Goal: Task Accomplishment & Management: Use online tool/utility

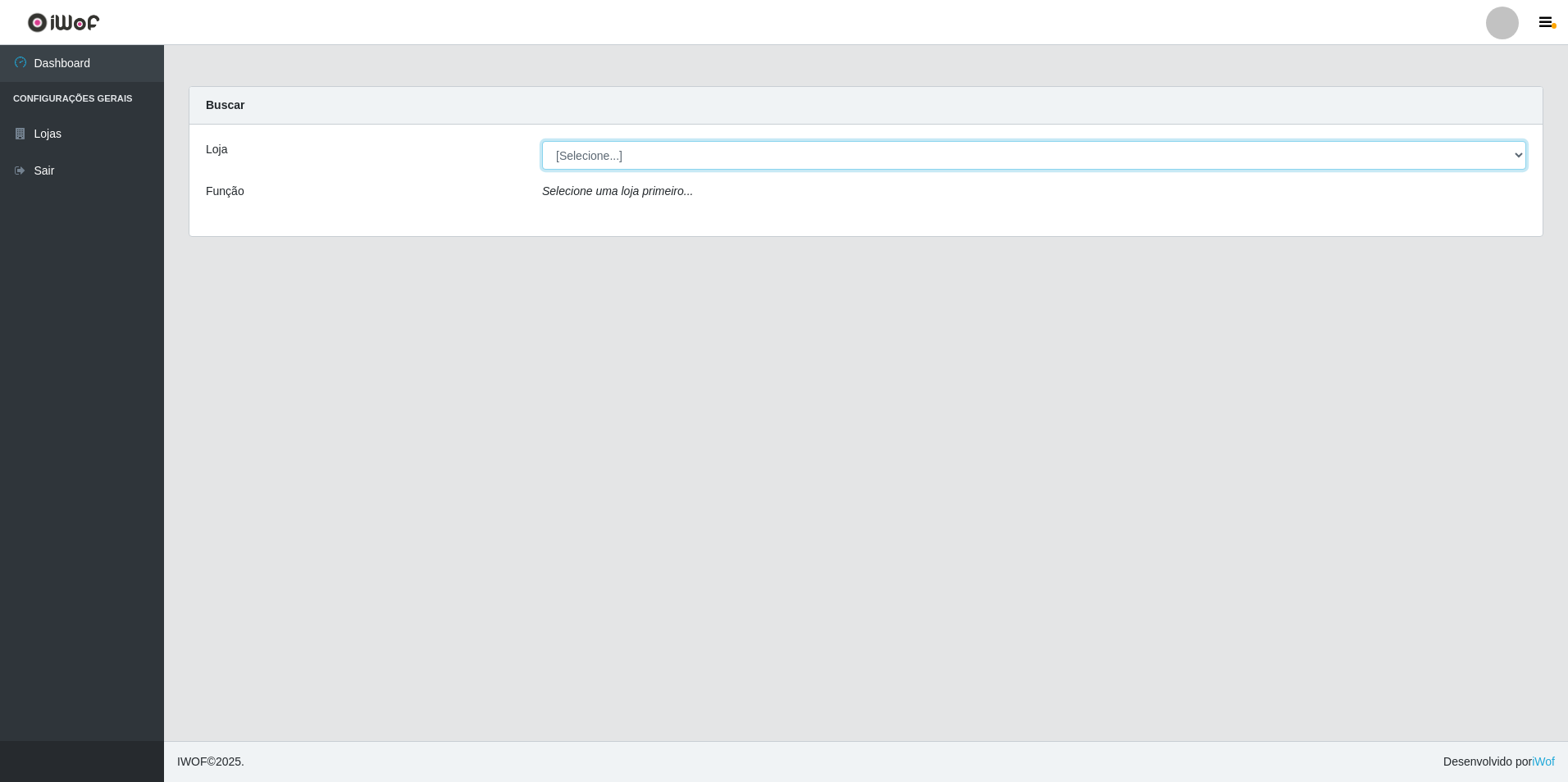
click at [652, 160] on select "[Selecione...] Extraplus - Loja 50 [GEOGRAPHIC_DATA]" at bounding box center [1033, 155] width 984 height 29
select select "451"
click at [542, 141] on select "[Selecione...] Extraplus - Loja 50 [GEOGRAPHIC_DATA]" at bounding box center [1033, 155] width 984 height 29
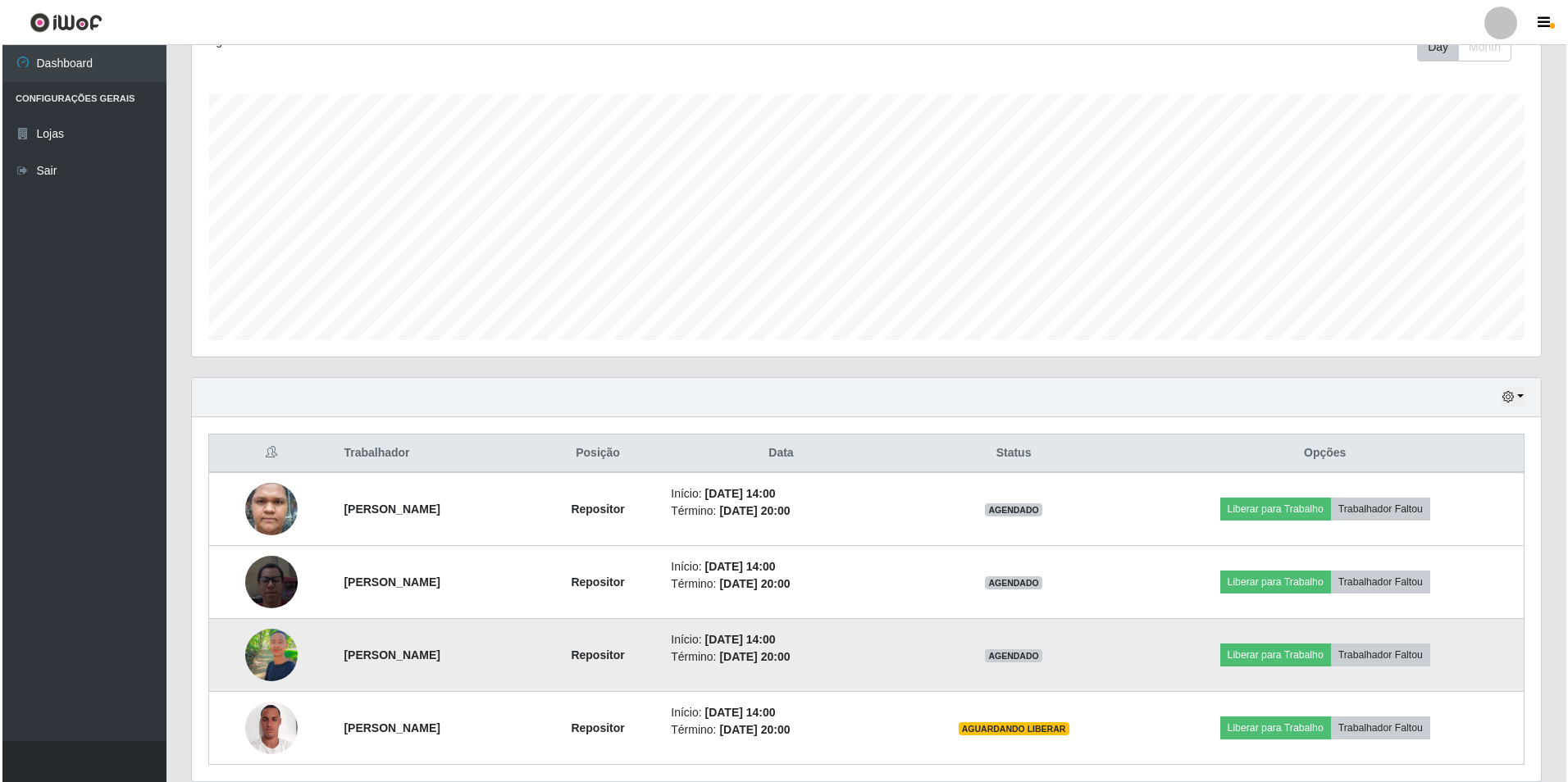
scroll to position [307, 0]
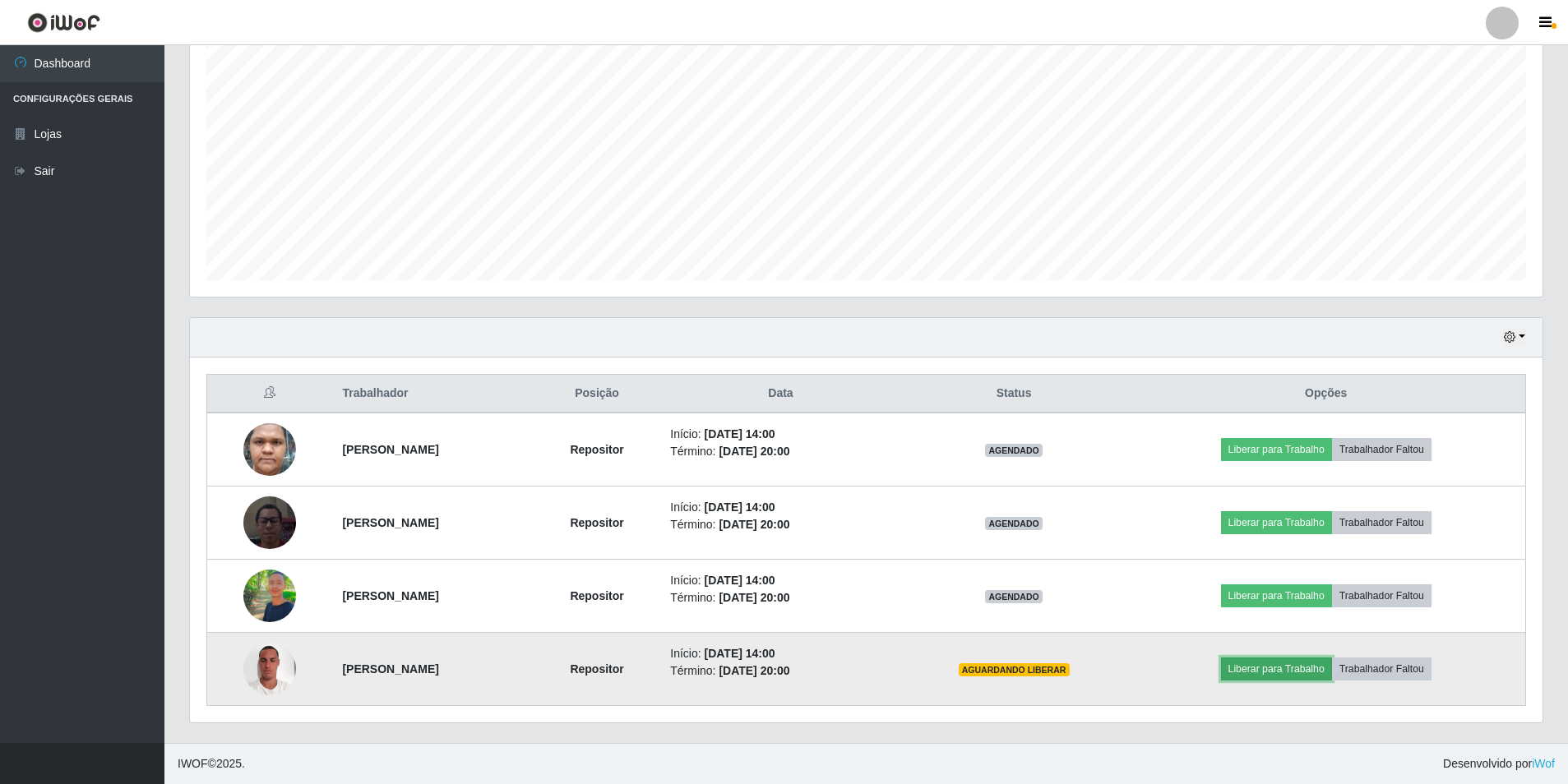
click at [1295, 670] on button "Liberar para Trabalho" at bounding box center [1277, 669] width 111 height 23
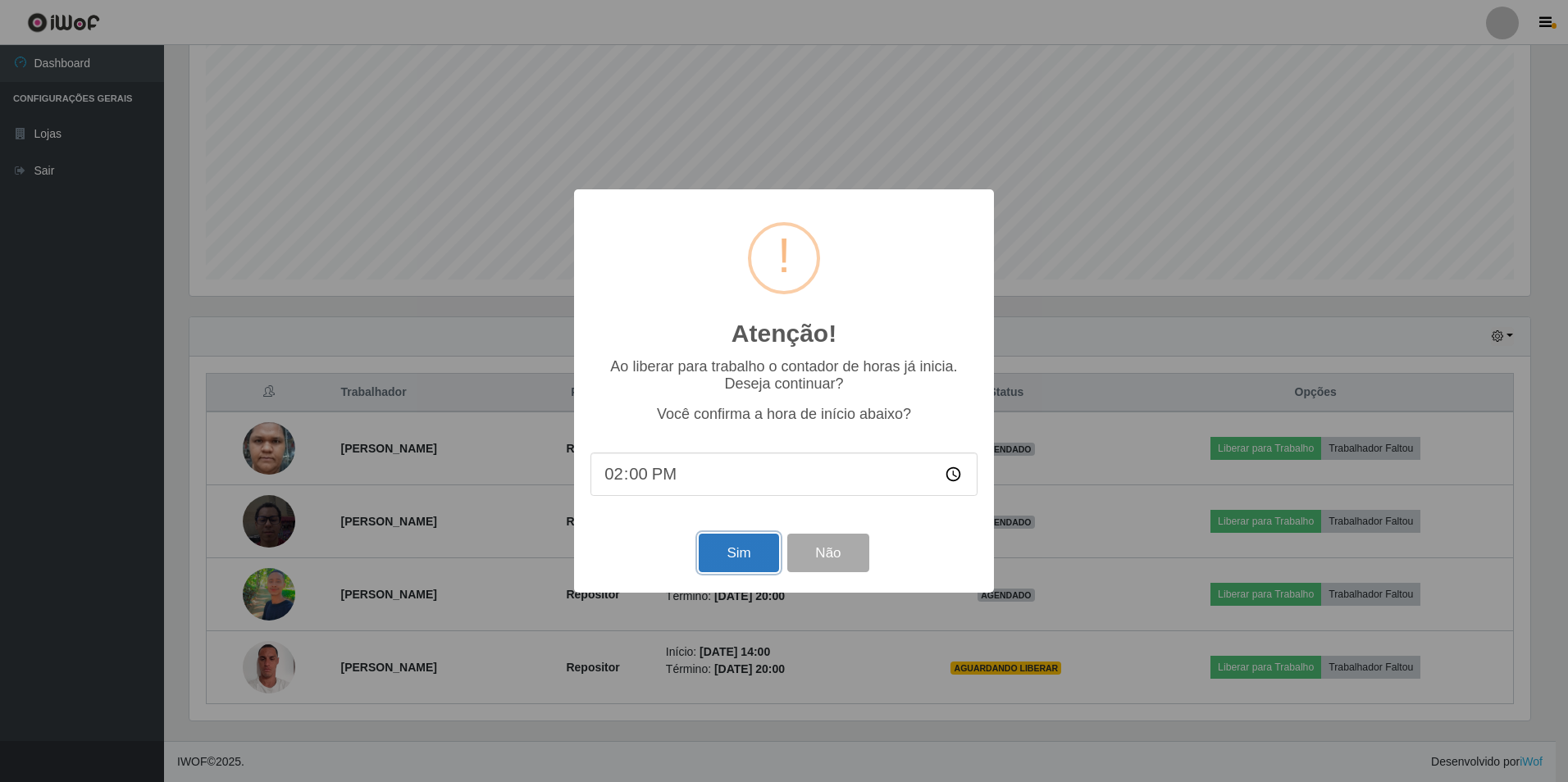
click at [728, 562] on button "Sim" at bounding box center [738, 553] width 80 height 38
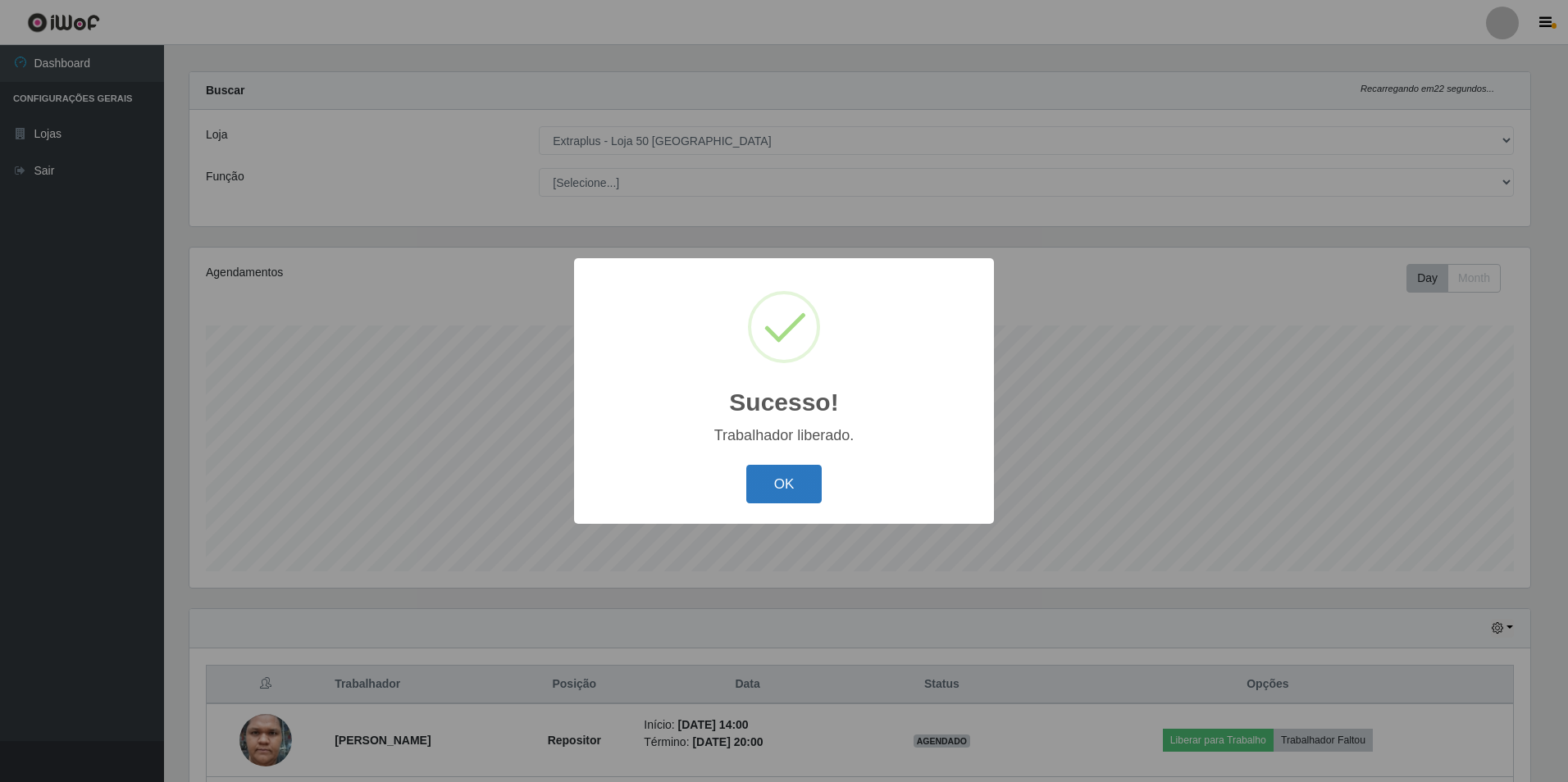
click at [768, 474] on button "OK" at bounding box center [784, 484] width 76 height 38
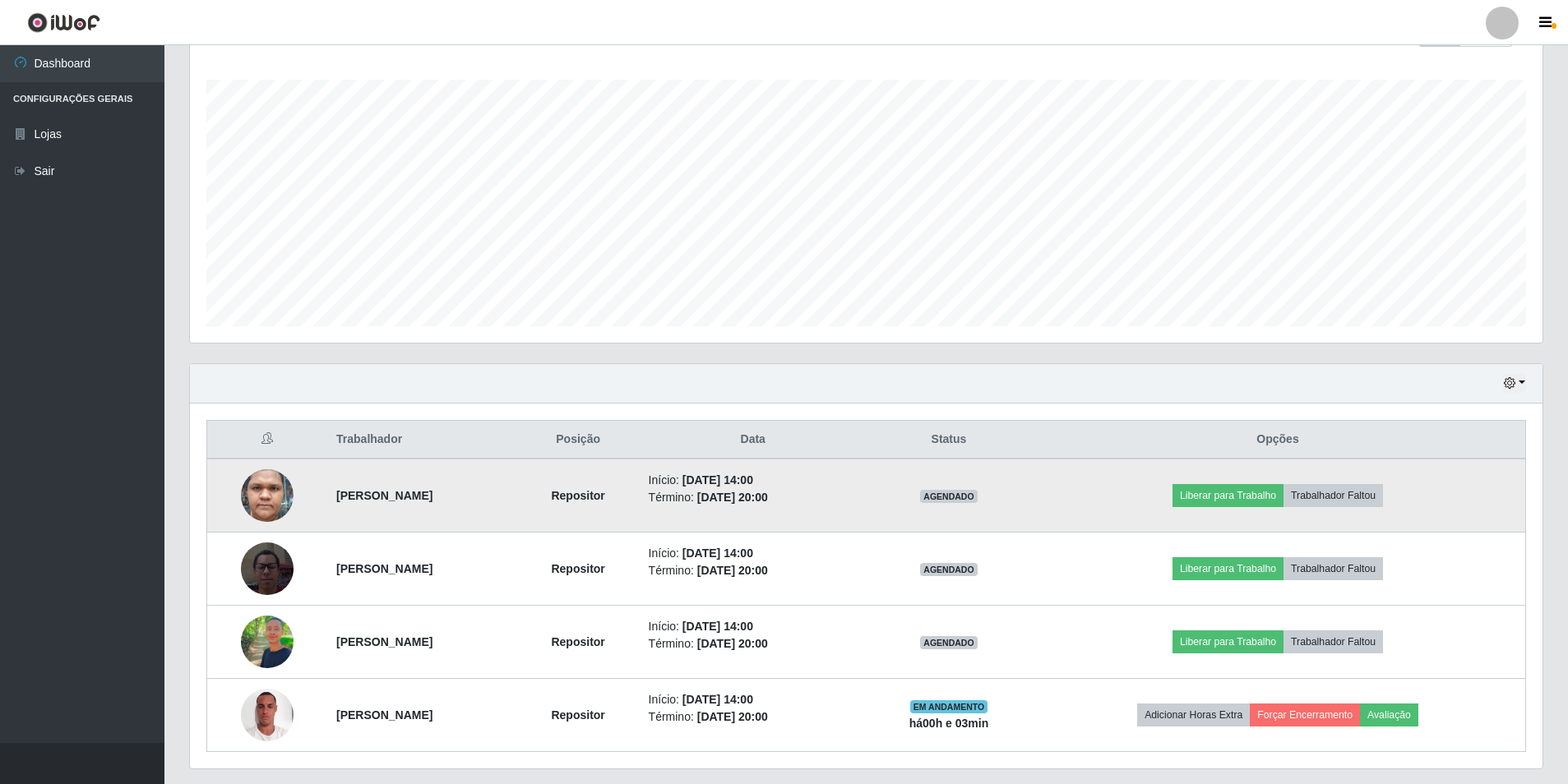
scroll to position [308, 0]
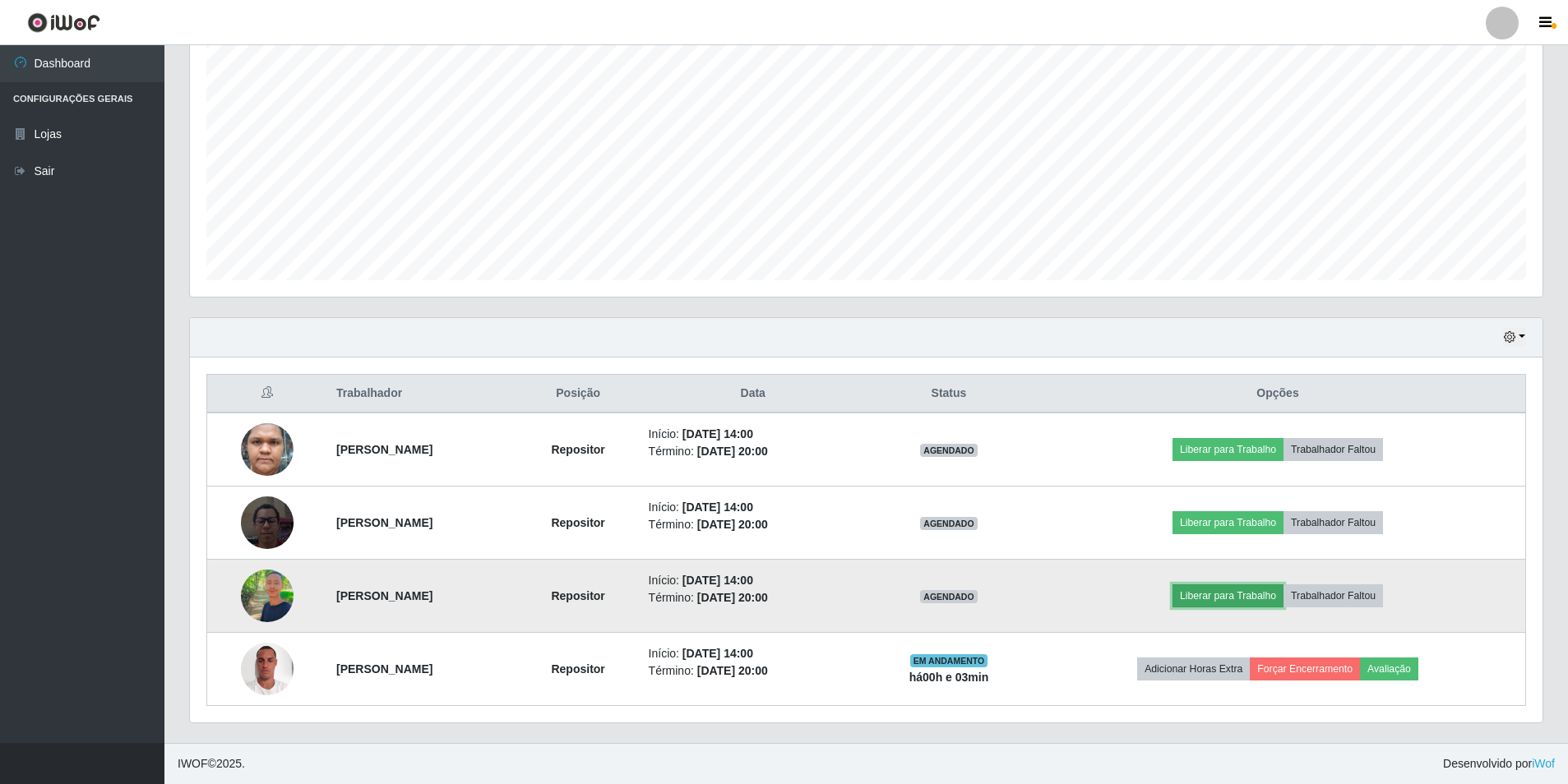
click at [1284, 588] on button "Liberar para Trabalho" at bounding box center [1228, 595] width 111 height 23
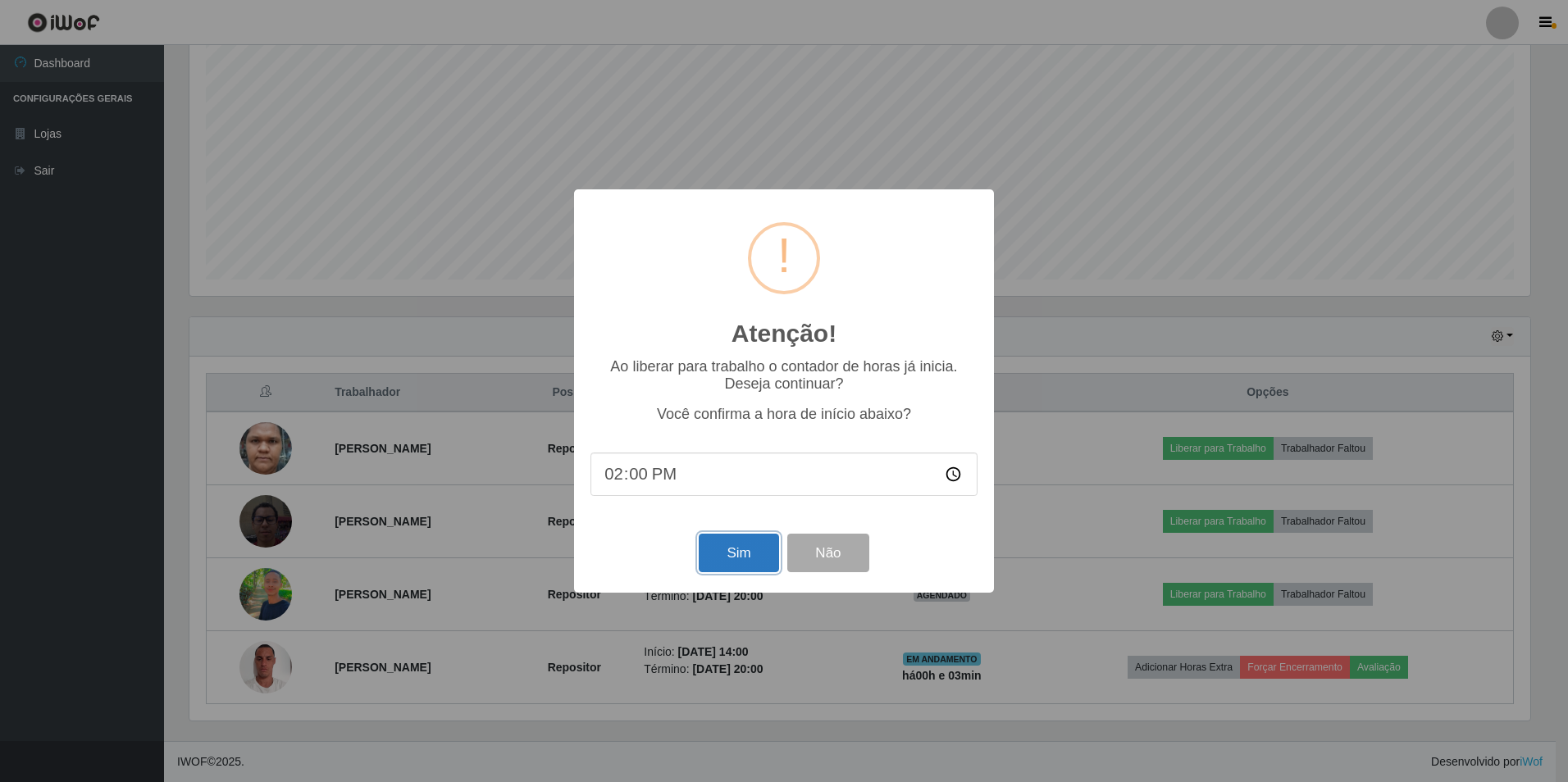
click at [745, 546] on button "Sim" at bounding box center [738, 553] width 80 height 38
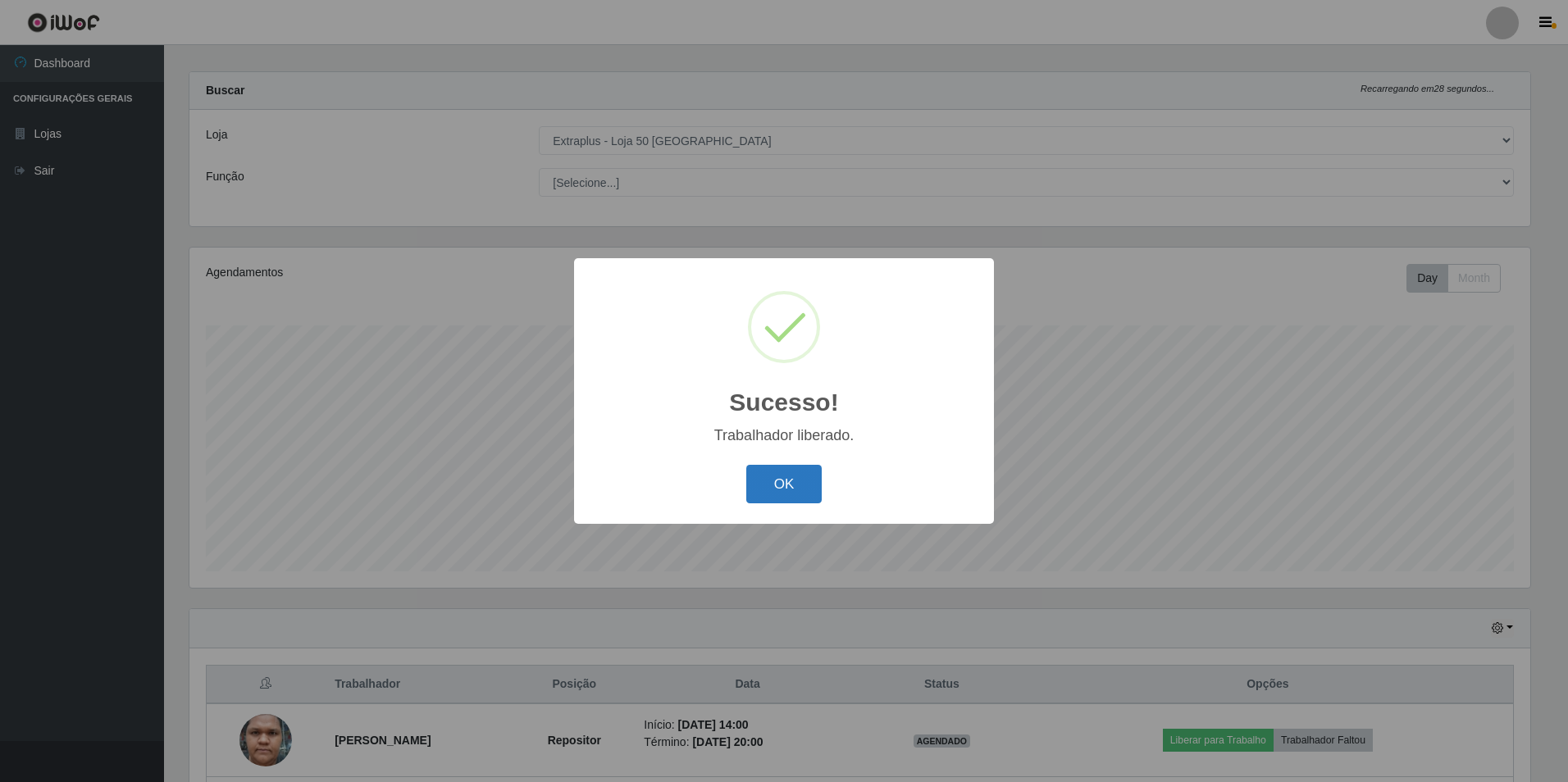
click at [801, 485] on button "OK" at bounding box center [784, 484] width 76 height 38
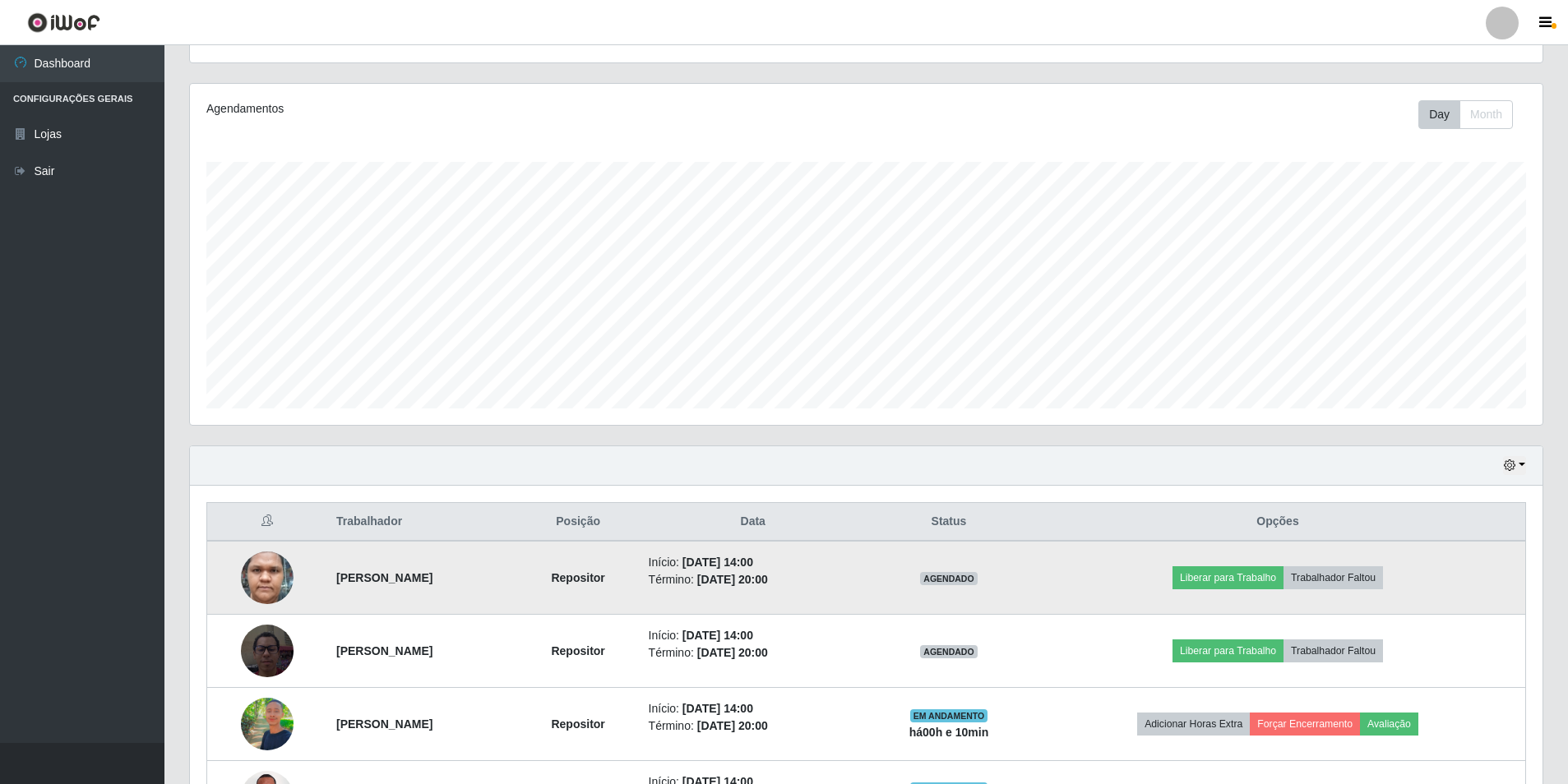
scroll to position [261, 0]
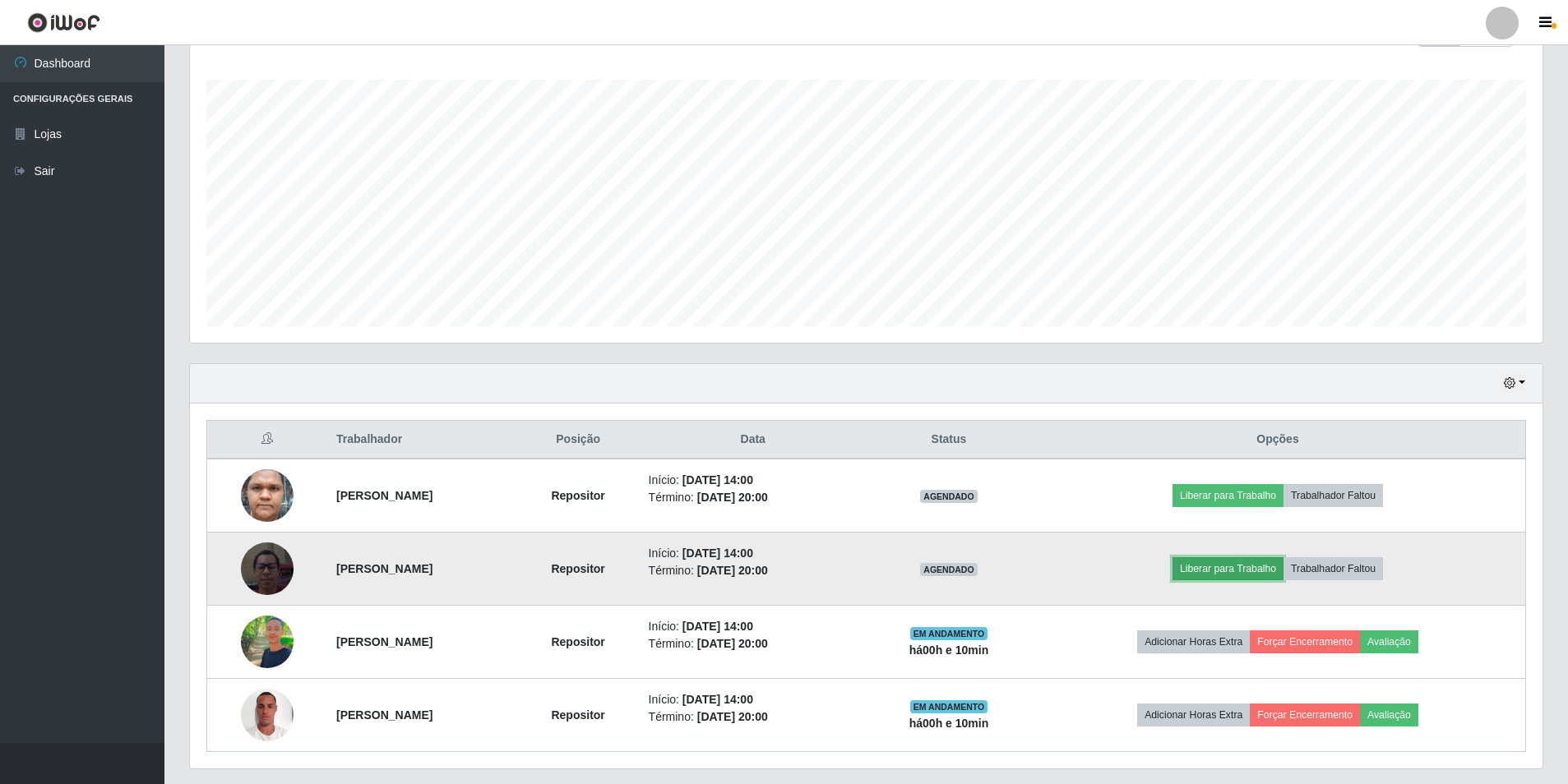
click at [1284, 576] on button "Liberar para Trabalho" at bounding box center [1228, 568] width 111 height 23
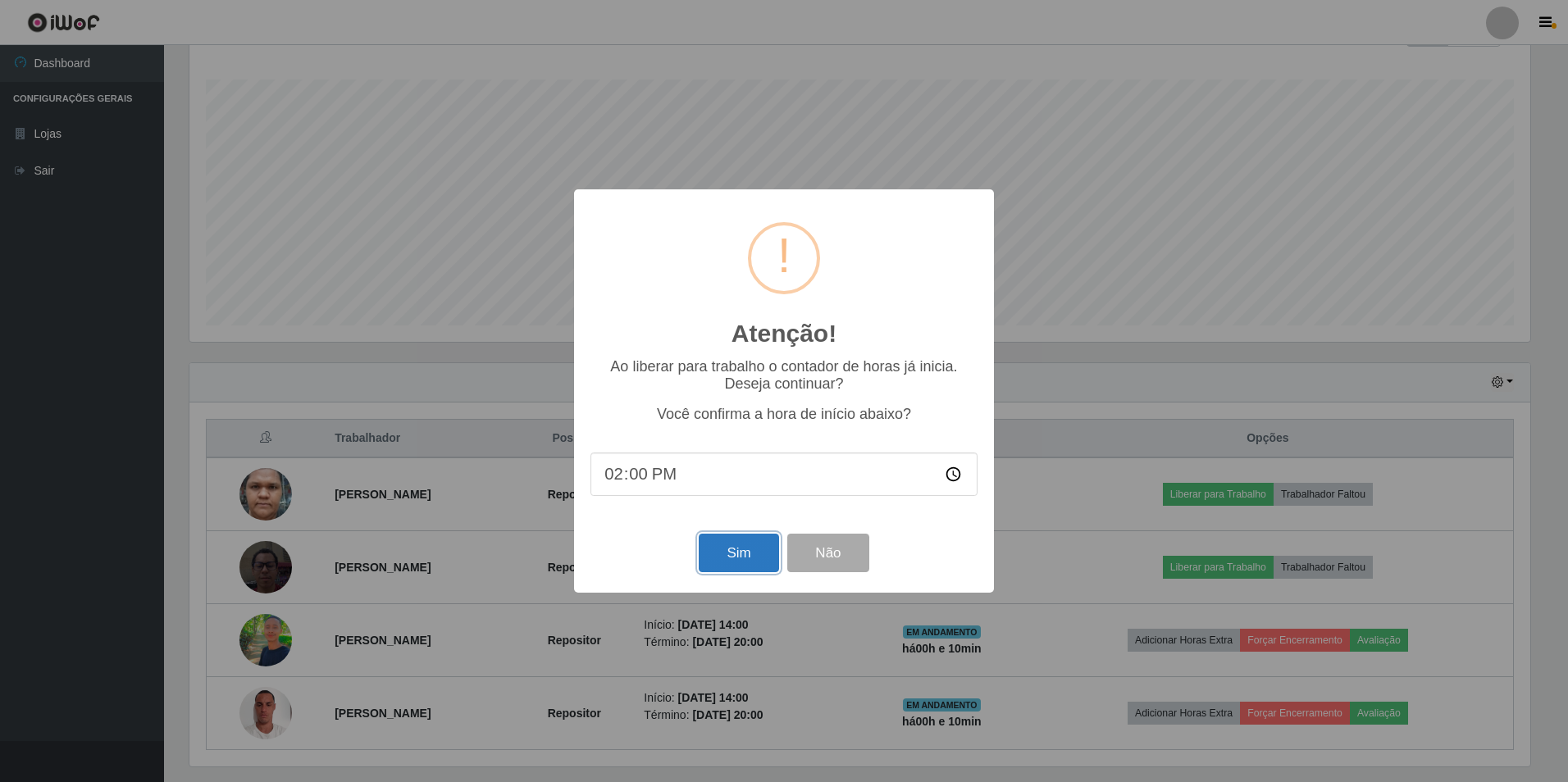
click at [728, 555] on button "Sim" at bounding box center [738, 553] width 80 height 38
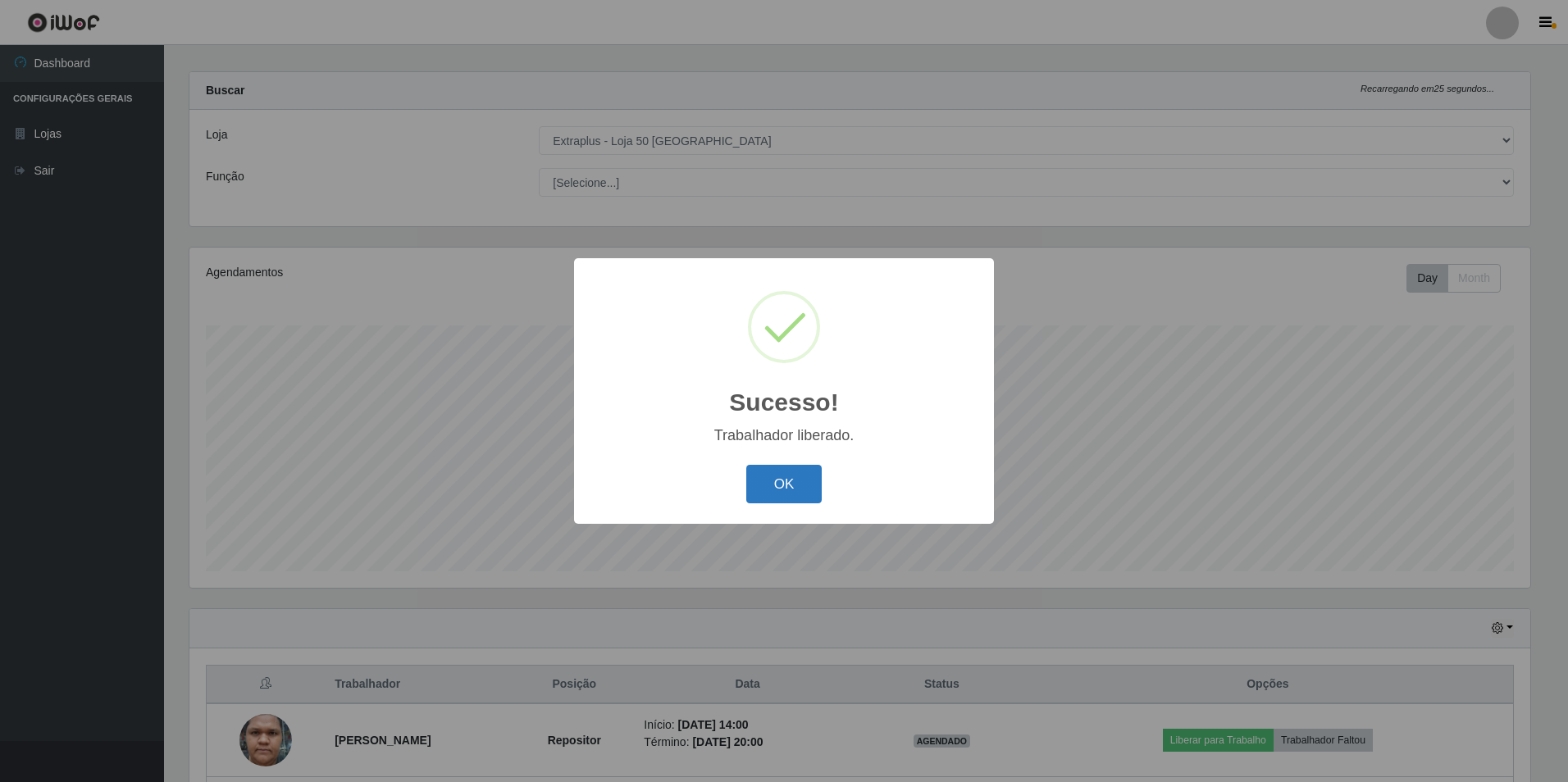
click at [815, 482] on button "OK" at bounding box center [784, 484] width 76 height 38
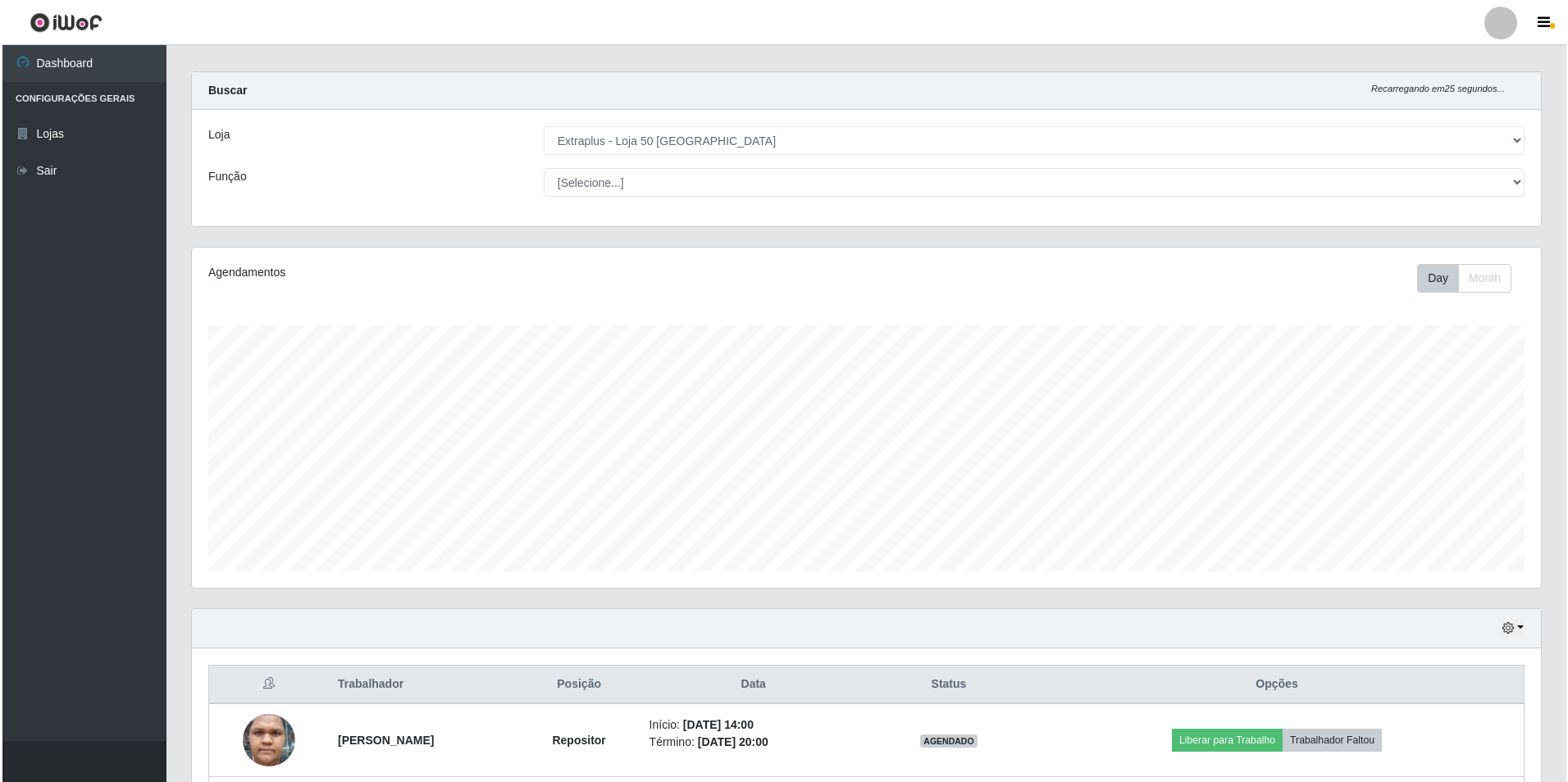
scroll to position [261, 0]
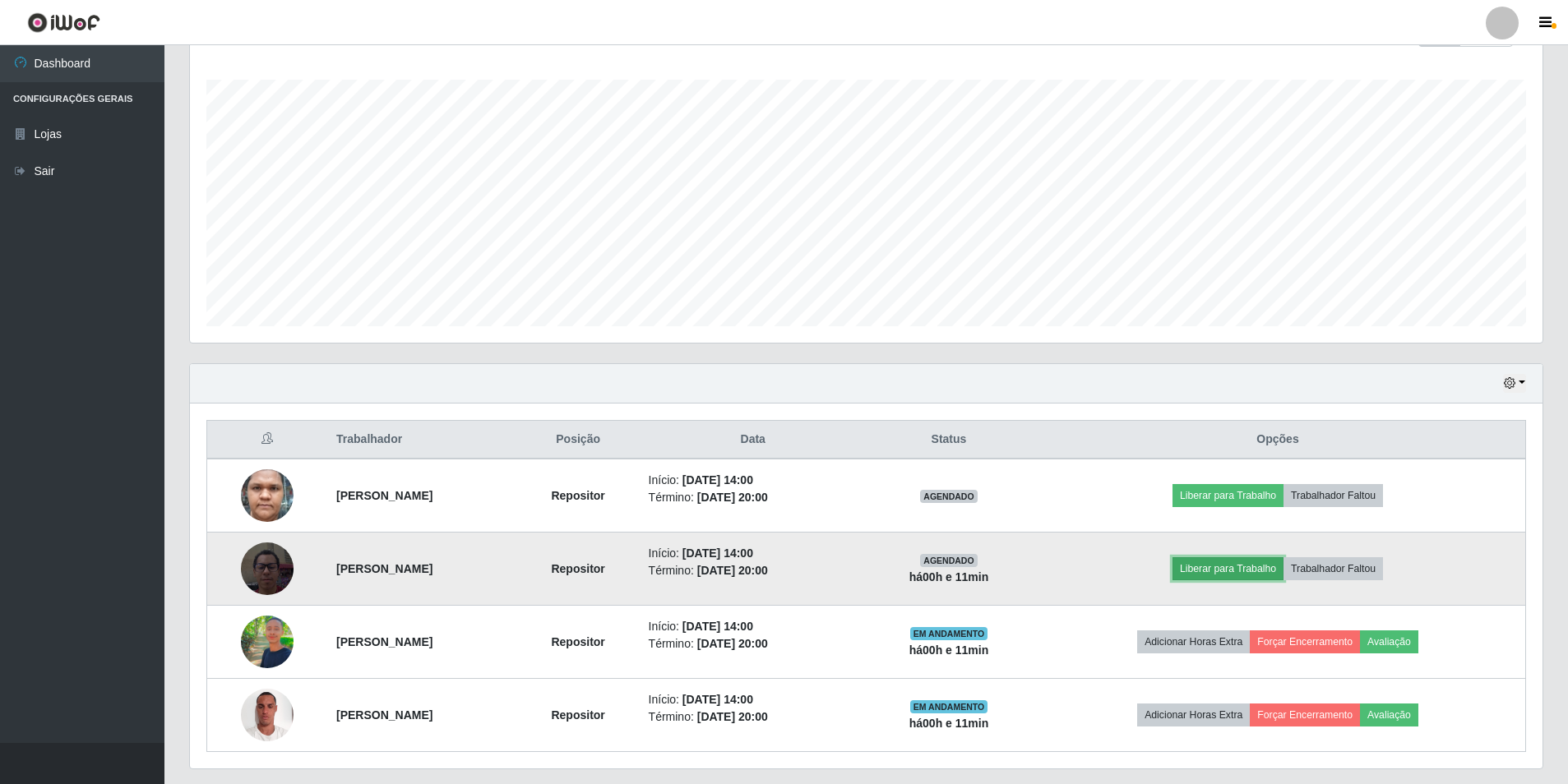
click at [1236, 569] on button "Liberar para Trabalho" at bounding box center [1228, 568] width 111 height 23
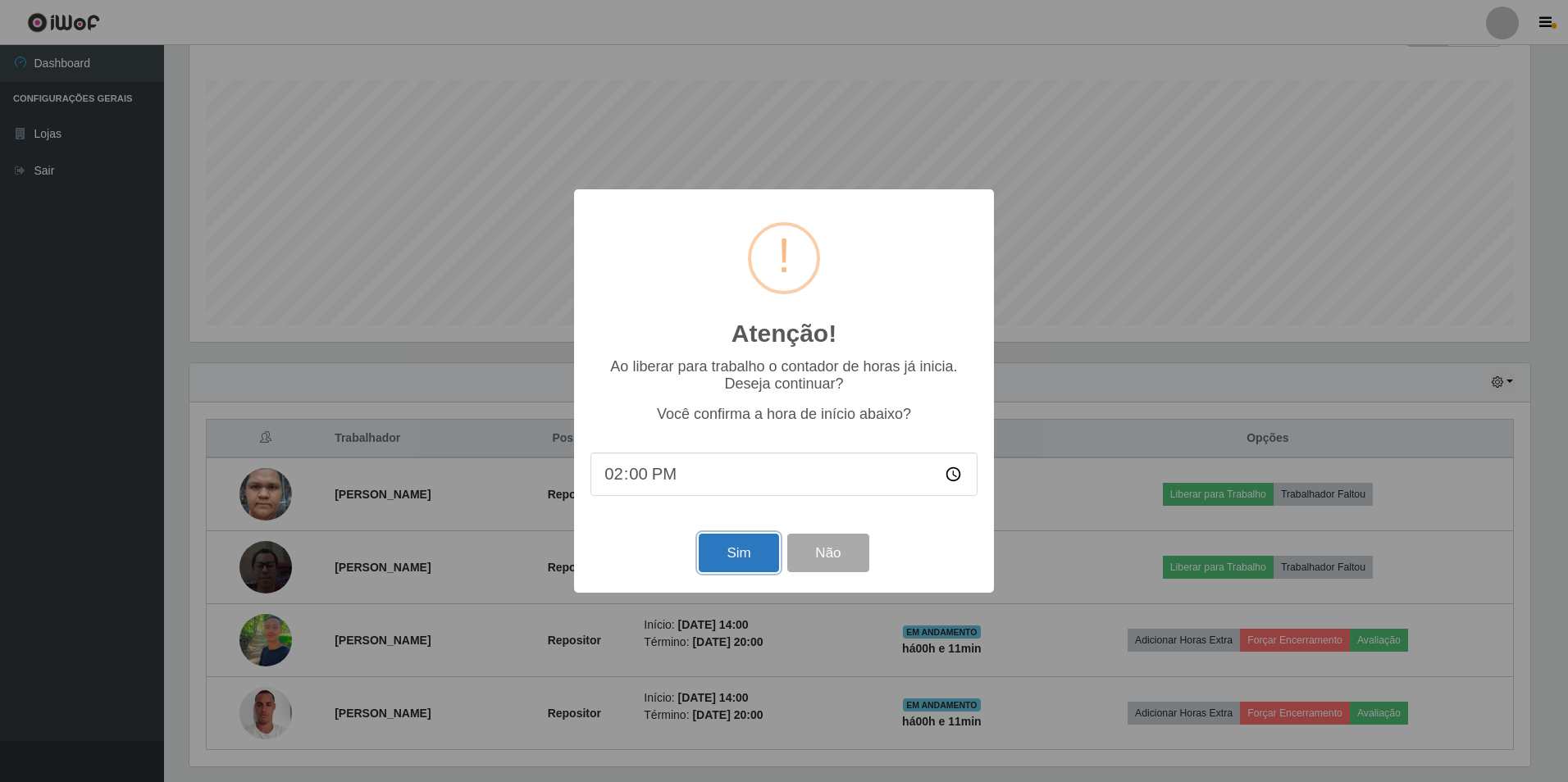
click at [724, 554] on button "Sim" at bounding box center [738, 553] width 80 height 38
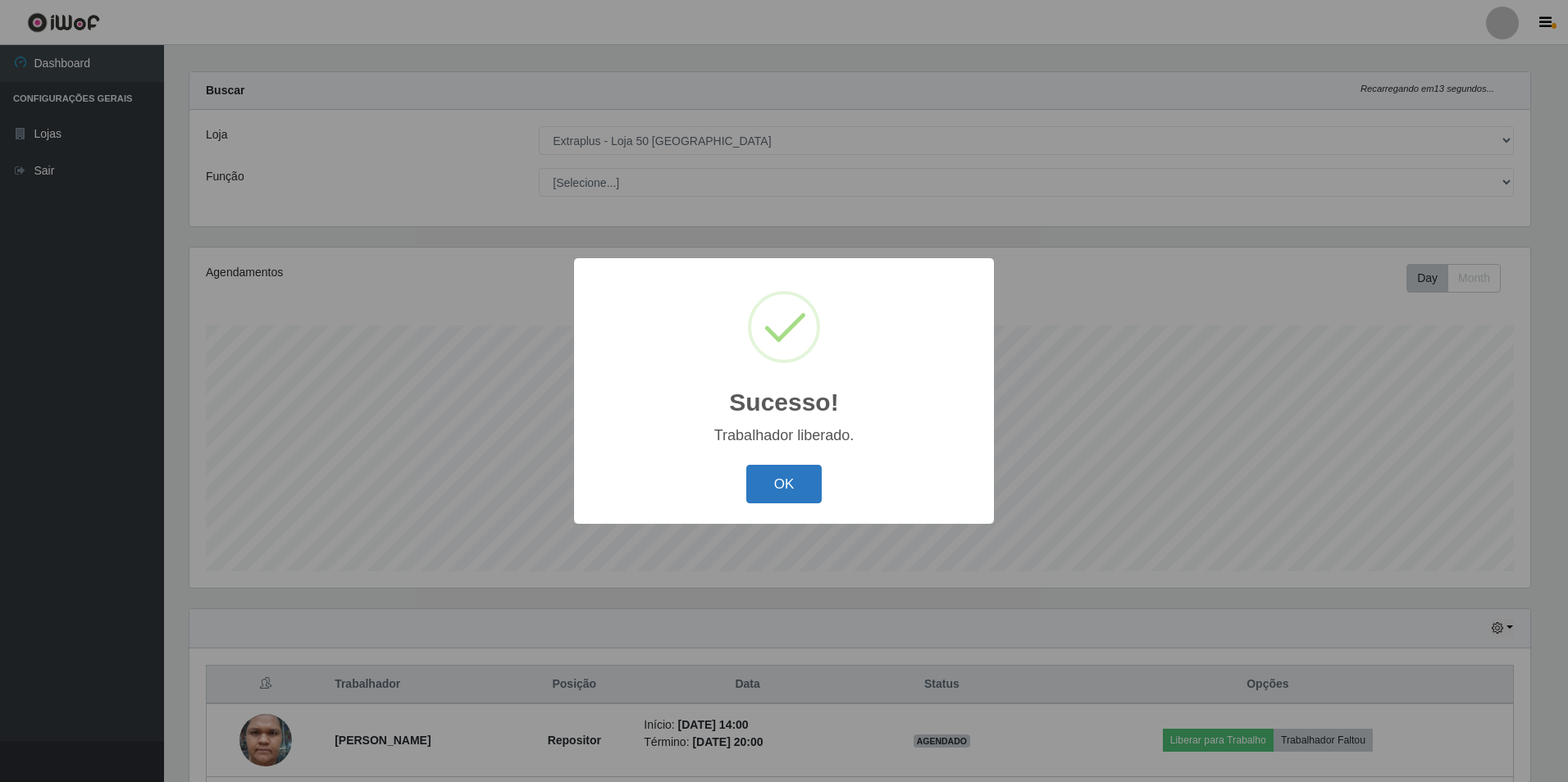
click at [802, 499] on button "OK" at bounding box center [784, 484] width 76 height 38
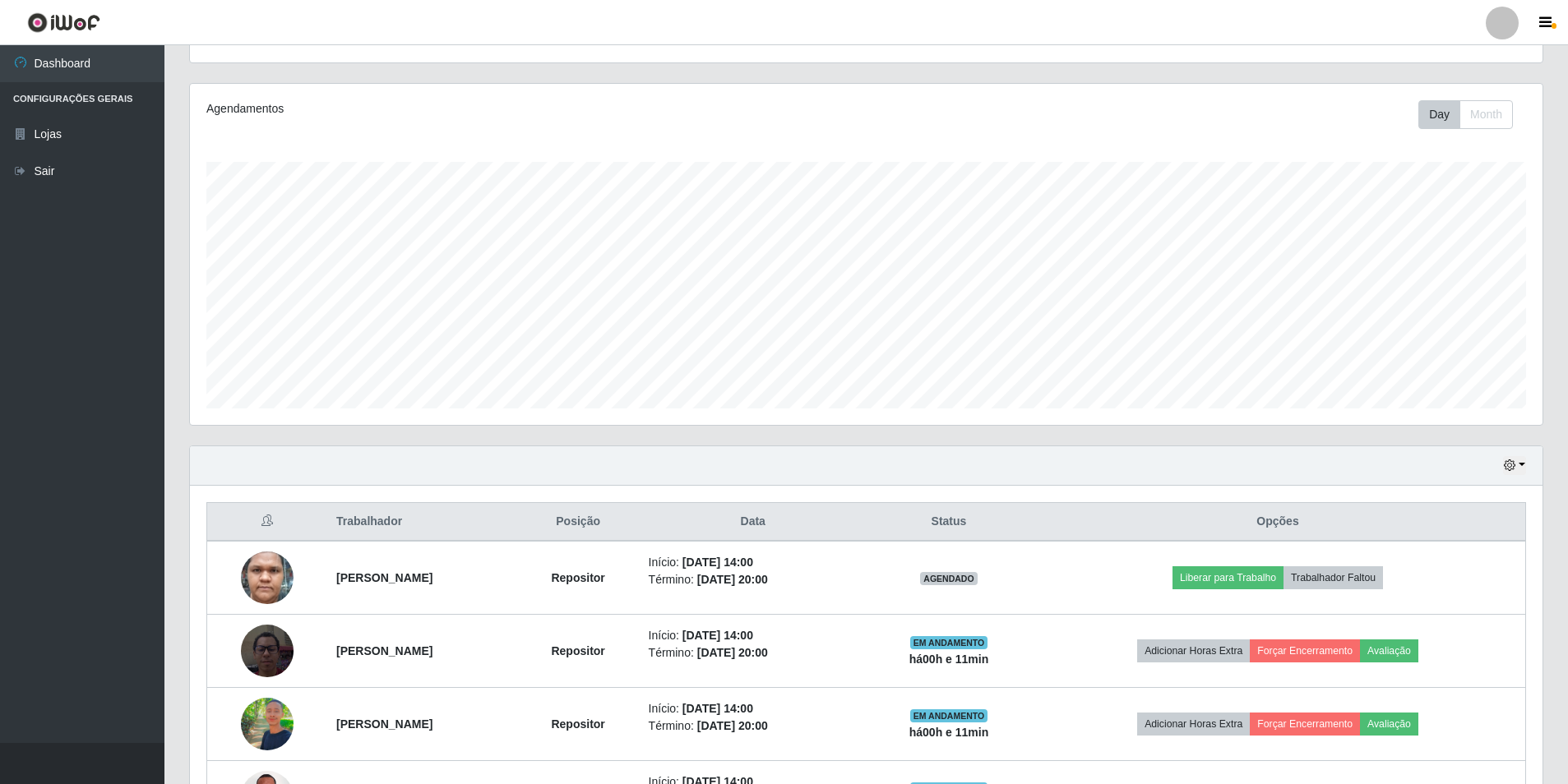
scroll to position [308, 0]
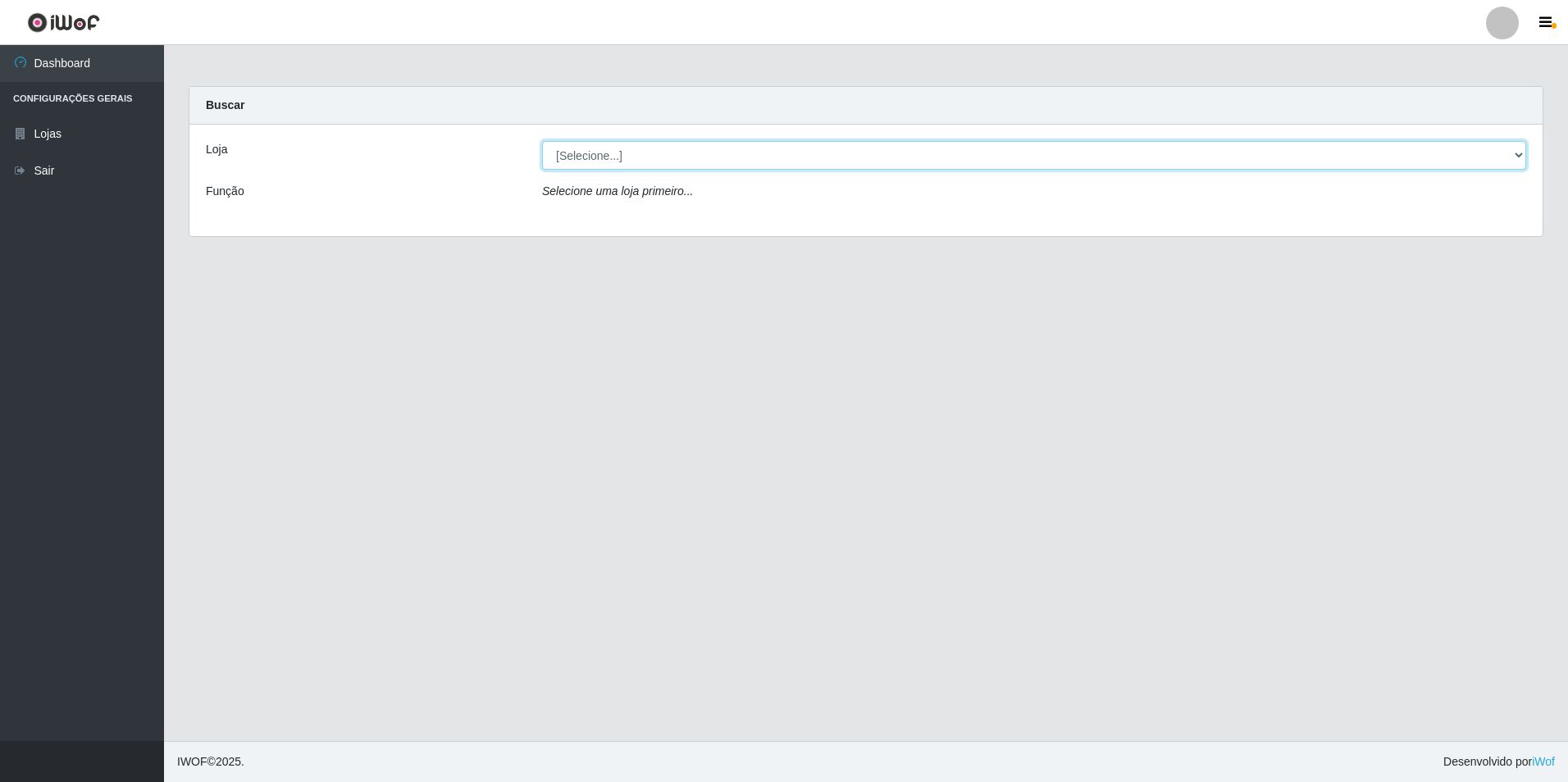
click at [643, 151] on select "[Selecione...] Extraplus - Loja 50 [GEOGRAPHIC_DATA]" at bounding box center [1033, 155] width 984 height 29
select select "451"
click at [542, 141] on select "[Selecione...] Extraplus - Loja 50 [GEOGRAPHIC_DATA]" at bounding box center [1033, 155] width 984 height 29
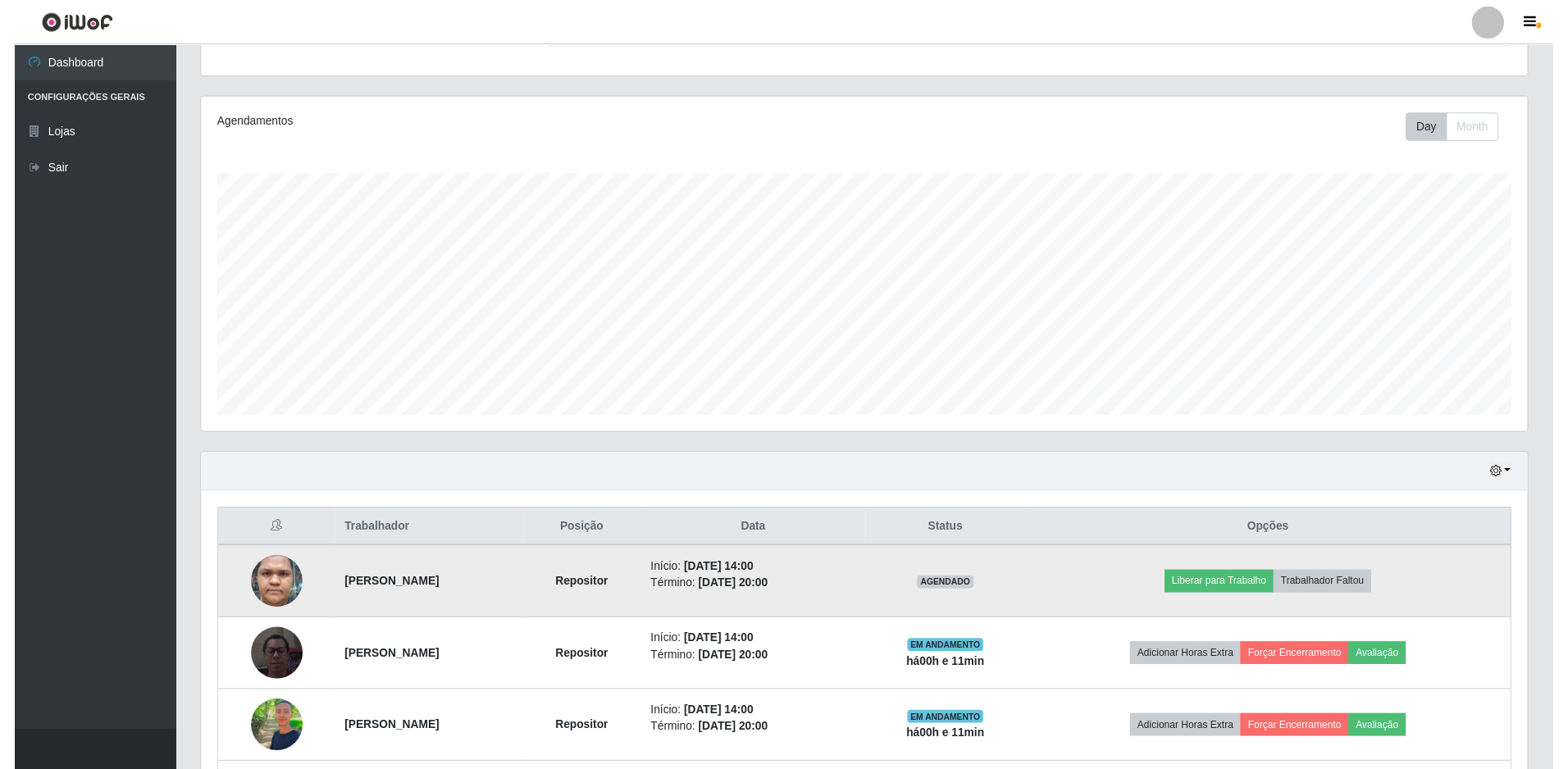
scroll to position [307, 0]
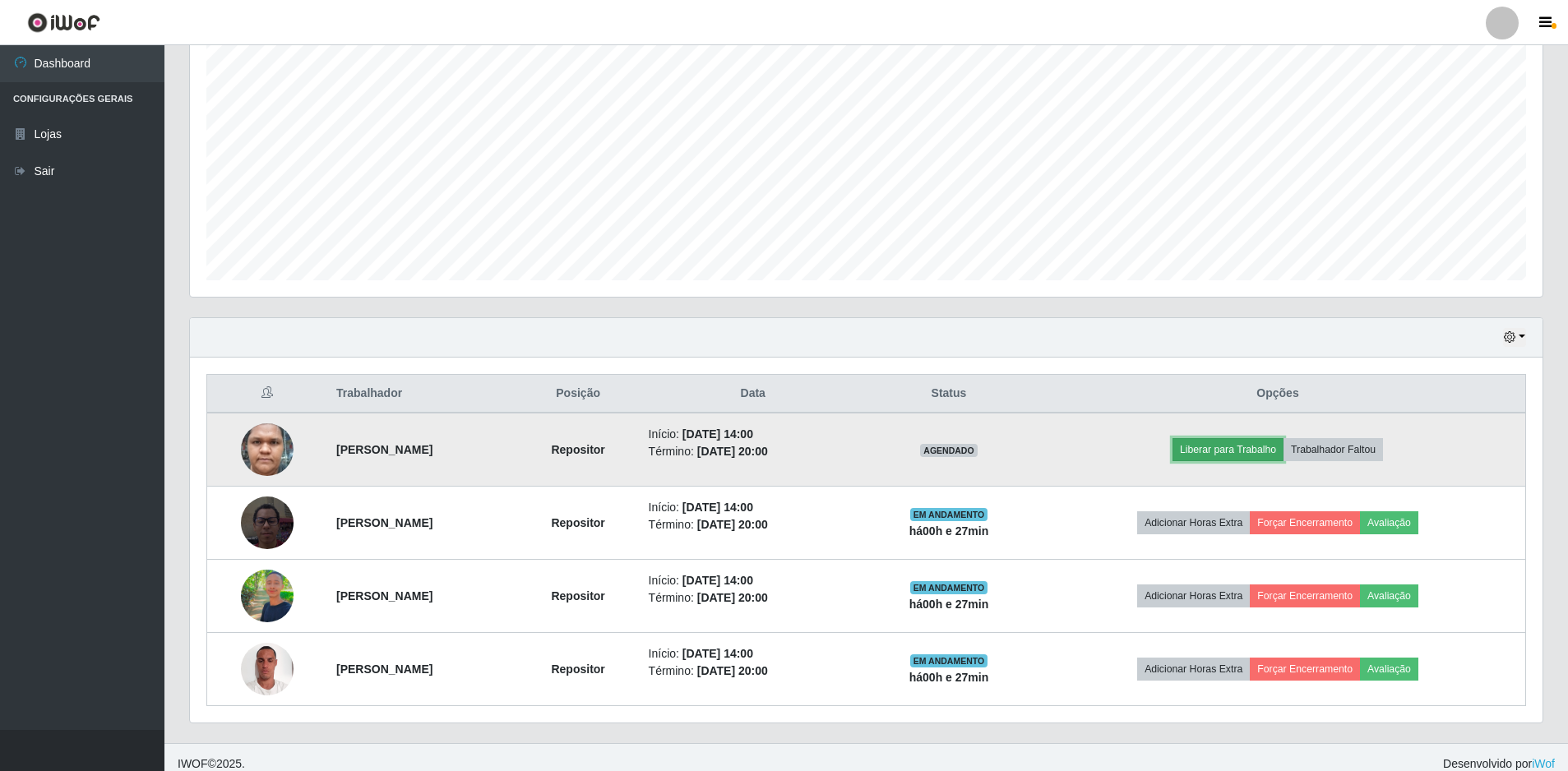
click at [1250, 451] on button "Liberar para Trabalho" at bounding box center [1228, 450] width 111 height 23
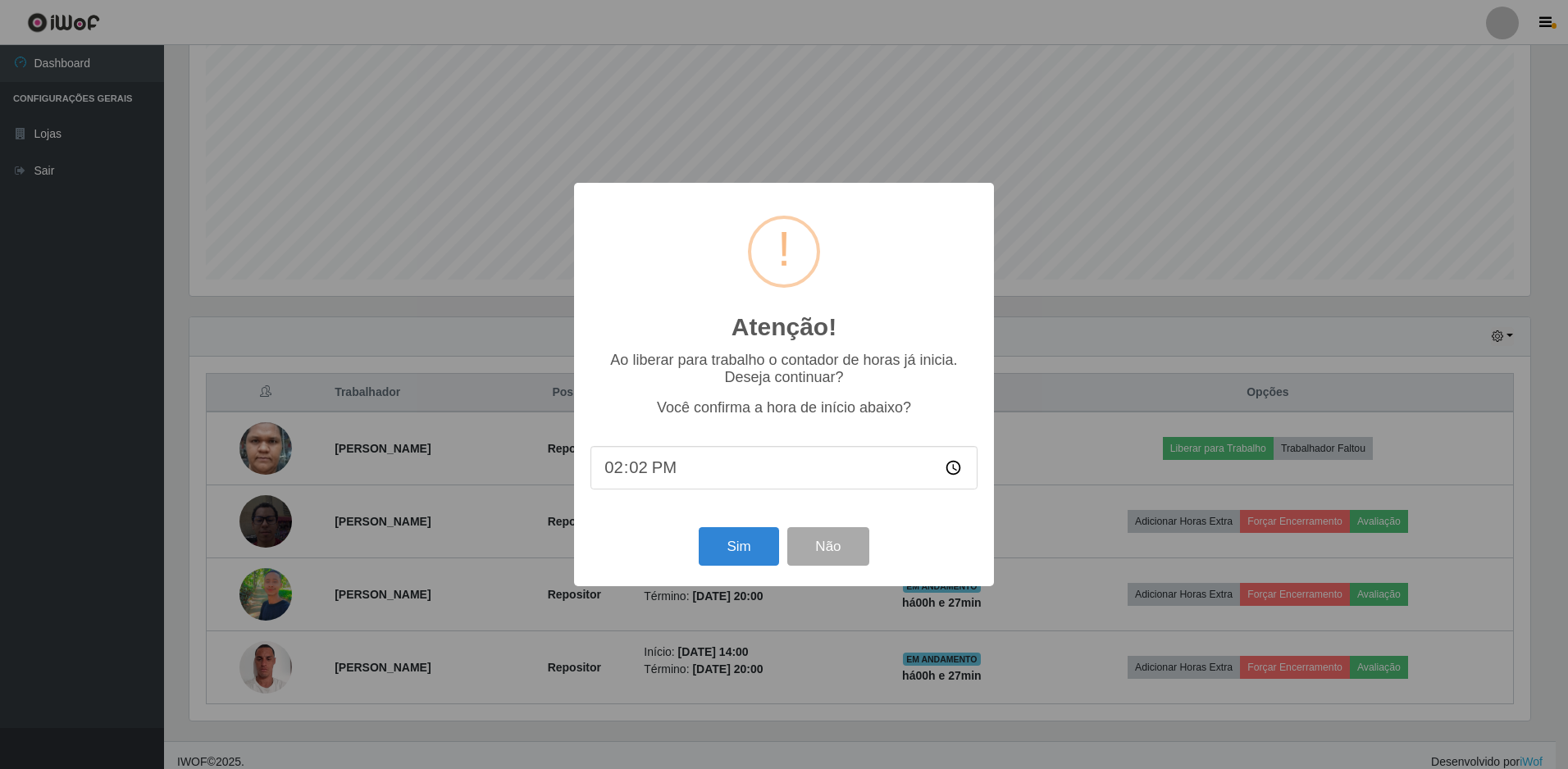
type input "14:27"
click at [724, 553] on button "Sim" at bounding box center [738, 547] width 80 height 38
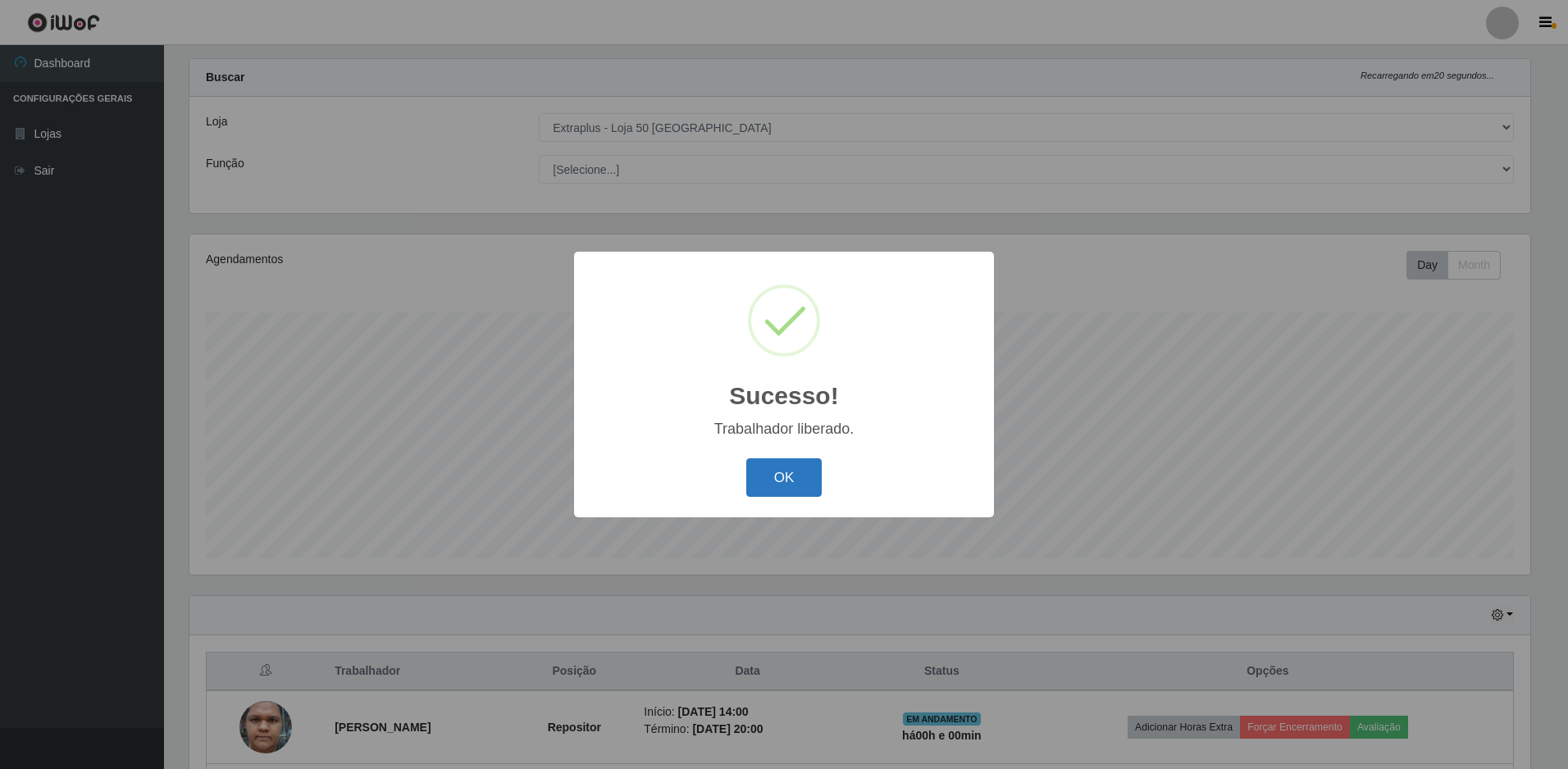
click at [775, 484] on button "OK" at bounding box center [784, 478] width 76 height 38
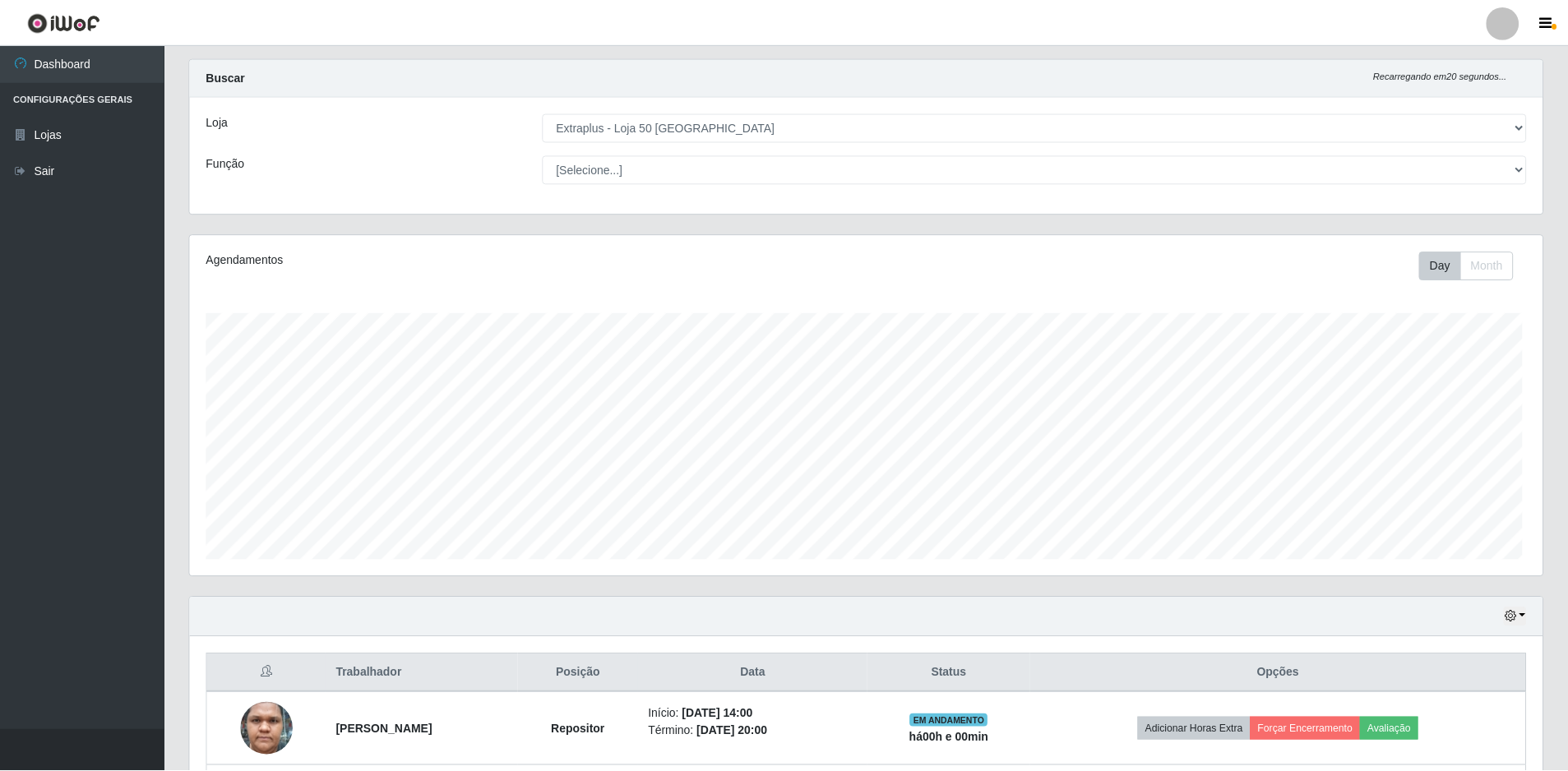
scroll to position [341, 1353]
